Goal: Transaction & Acquisition: Purchase product/service

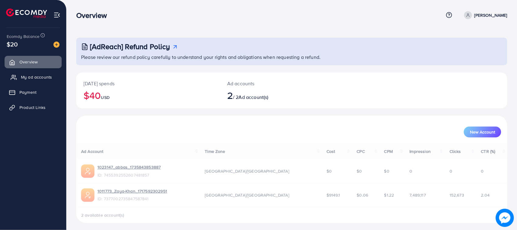
click at [46, 75] on span "My ad accounts" at bounding box center [36, 77] width 31 height 6
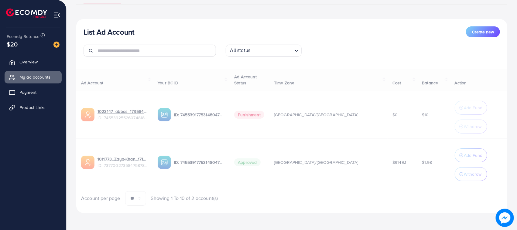
scroll to position [57, 0]
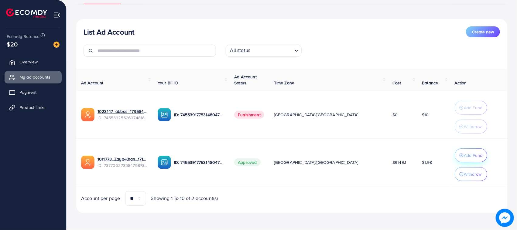
click at [464, 156] on p "Add Fund" at bounding box center [473, 155] width 19 height 7
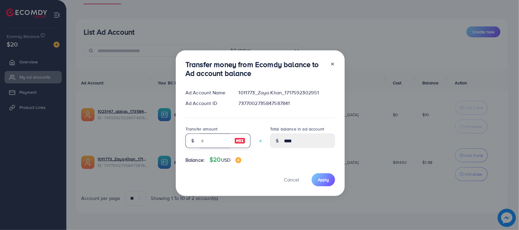
click at [204, 138] on input "number" at bounding box center [214, 141] width 30 height 15
type input "*"
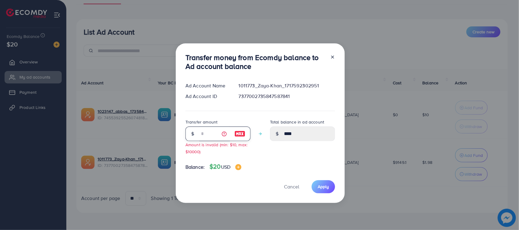
type input "****"
type input "**"
type input "*****"
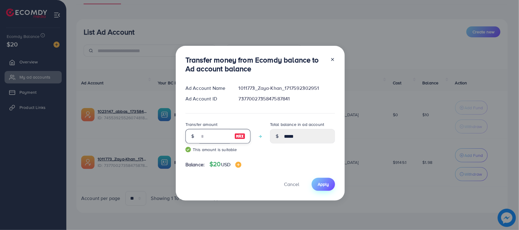
type input "**"
drag, startPoint x: 330, startPoint y: 185, endPoint x: 313, endPoint y: 180, distance: 17.3
click at [328, 185] on button "Apply" at bounding box center [322, 184] width 23 height 13
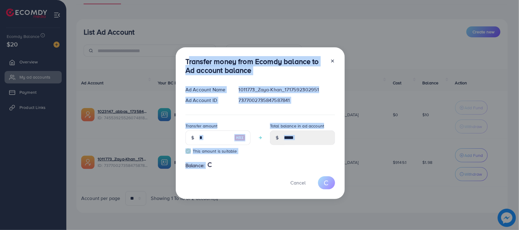
drag, startPoint x: 184, startPoint y: 50, endPoint x: 221, endPoint y: 185, distance: 139.2
click at [221, 185] on div "Transfer money from Ecomdy balance to Ad account balance Ad Account Name 101177…" at bounding box center [260, 123] width 169 height 152
click at [221, 185] on div "Cancel" at bounding box center [259, 182] width 149 height 13
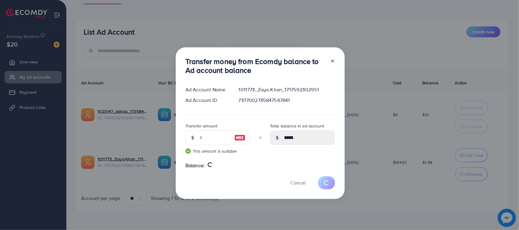
type input "****"
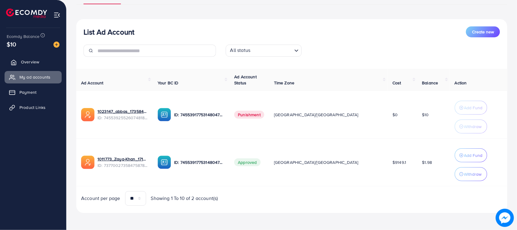
click at [40, 67] on link "Overview" at bounding box center [33, 62] width 57 height 12
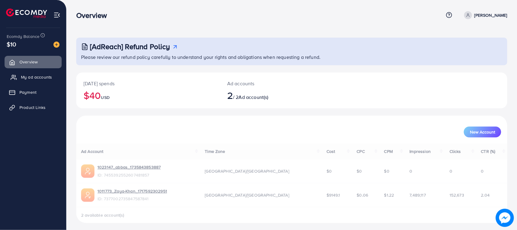
click at [45, 75] on span "My ad accounts" at bounding box center [36, 77] width 31 height 6
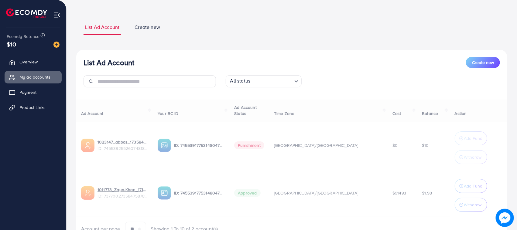
scroll to position [57, 0]
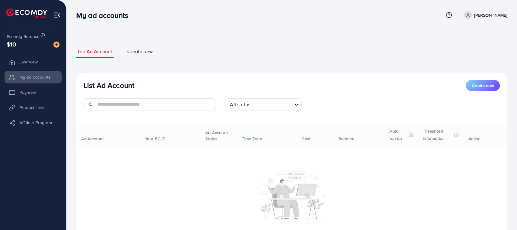
drag, startPoint x: 0, startPoint y: 0, endPoint x: 187, endPoint y: 31, distance: 189.7
click at [189, 31] on div "List Ad Account Create new List Ad Account Create new All status Loading... Ad …" at bounding box center [292, 133] width 450 height 267
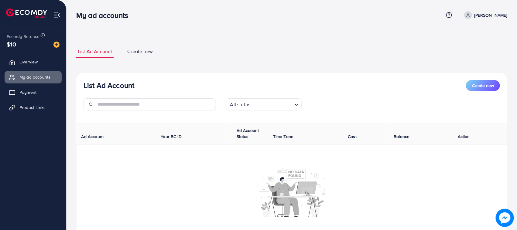
drag, startPoint x: 79, startPoint y: 11, endPoint x: 132, endPoint y: 19, distance: 53.1
click at [132, 19] on h3 "My ad accounts" at bounding box center [104, 15] width 57 height 9
drag, startPoint x: 132, startPoint y: 19, endPoint x: 73, endPoint y: 13, distance: 58.6
click at [74, 13] on div "My ad accounts" at bounding box center [104, 15] width 67 height 9
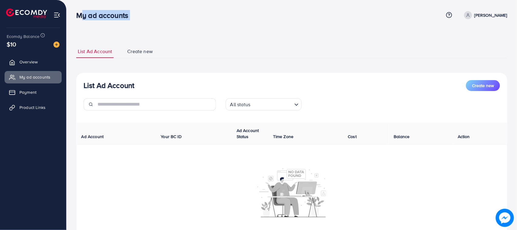
click at [73, 13] on div "My ad accounts" at bounding box center [104, 15] width 67 height 9
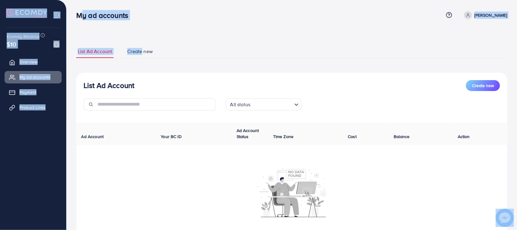
drag, startPoint x: 73, startPoint y: 12, endPoint x: 173, endPoint y: 40, distance: 103.9
click at [128, 26] on div "My ad accounts Help Center Contact Support Term and policy About Us abbas Profi…" at bounding box center [258, 132] width 517 height 265
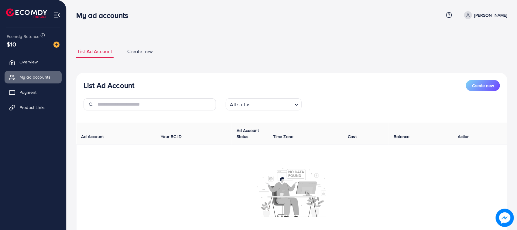
click at [173, 40] on div "List Ad Account Create new List Ad Account Create new All status Loading... Ad …" at bounding box center [291, 146] width 431 height 217
click at [57, 47] on img at bounding box center [56, 45] width 6 height 6
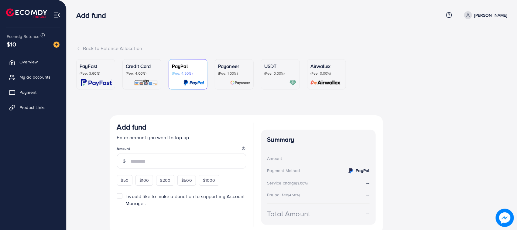
click at [151, 79] on img at bounding box center [146, 82] width 24 height 7
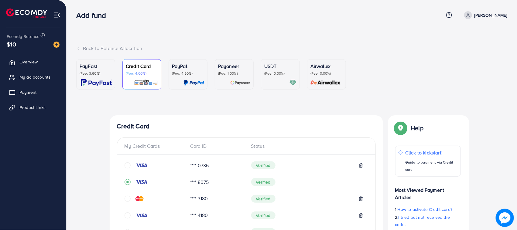
scroll to position [114, 0]
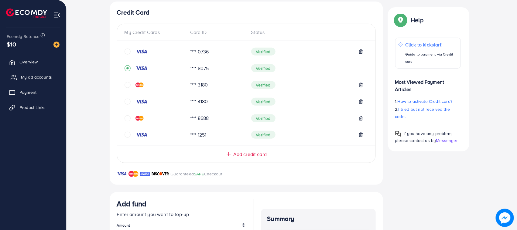
click at [39, 79] on span "My ad accounts" at bounding box center [36, 77] width 31 height 6
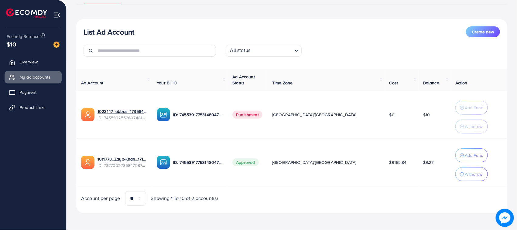
scroll to position [57, 0]
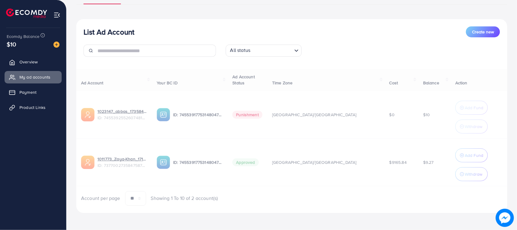
drag, startPoint x: 424, startPoint y: 166, endPoint x: 402, endPoint y: 163, distance: 22.1
click at [402, 163] on div "Ad Account Your BC ID Ad Account Status Time Zone Cost Balance Action 1023147_a…" at bounding box center [291, 137] width 431 height 137
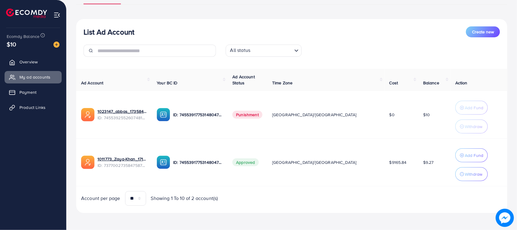
click at [418, 173] on td "$9.27" at bounding box center [434, 163] width 32 height 48
